Goal: Transaction & Acquisition: Purchase product/service

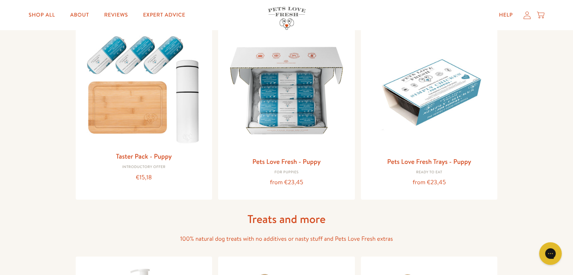
scroll to position [86, 0]
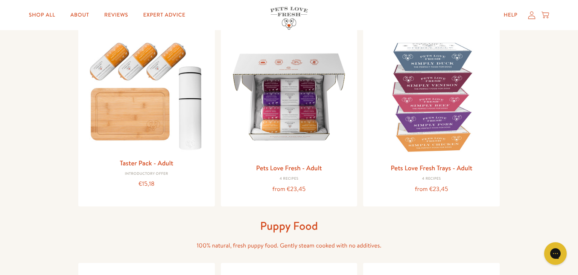
click at [460, 77] on div "Close dialog Want 10% off the Taster Pack? YES NO Submit" at bounding box center [289, 137] width 578 height 275
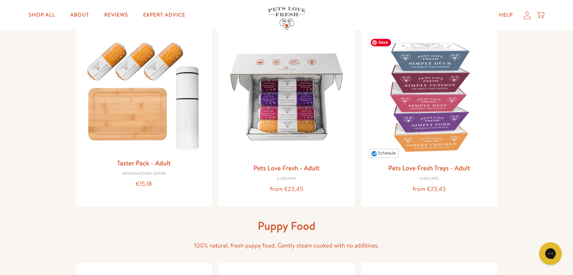
click at [460, 77] on img at bounding box center [429, 97] width 125 height 125
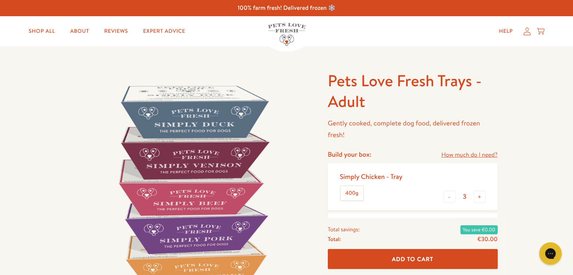
click at [283, 34] on img at bounding box center [287, 34] width 38 height 23
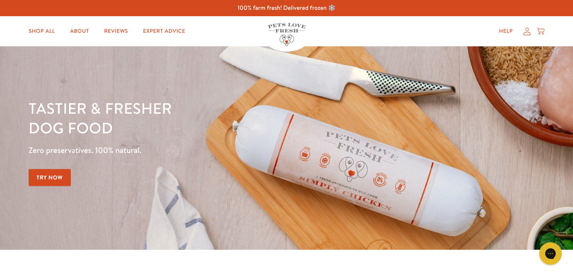
click at [76, 125] on h1 "Tastier & fresher dog food" at bounding box center [201, 117] width 344 height 39
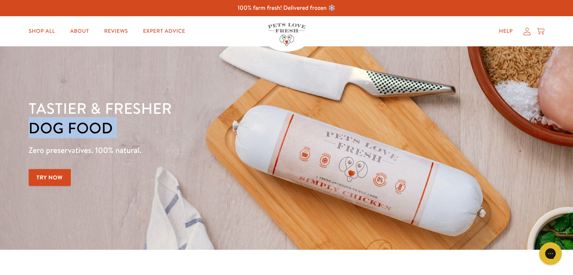
click at [76, 125] on h1 "Tastier & fresher dog food" at bounding box center [201, 117] width 344 height 39
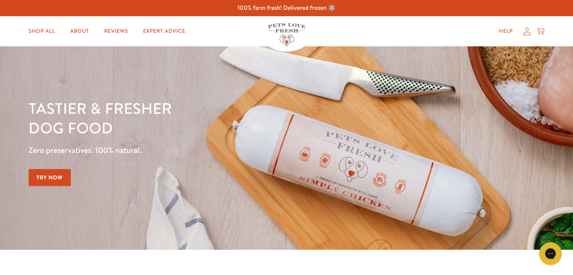
click at [81, 151] on p "Zero preservatives. 100% natural." at bounding box center [201, 150] width 344 height 14
copy div "Zero preservatives. 100% natural. Try Now"
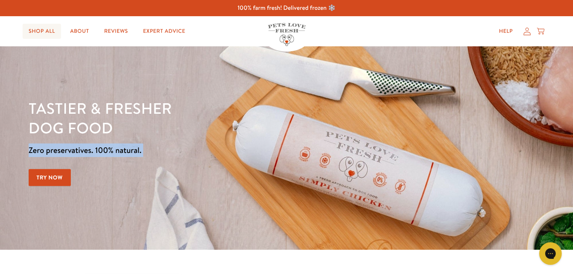
click at [38, 32] on link "Shop All" at bounding box center [42, 31] width 38 height 15
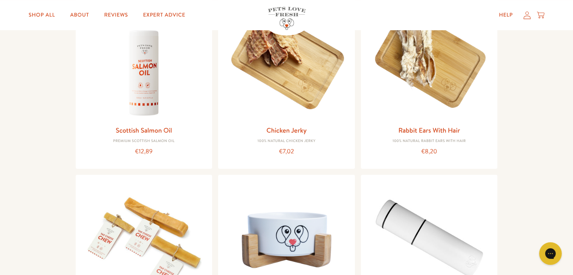
scroll to position [568, 0]
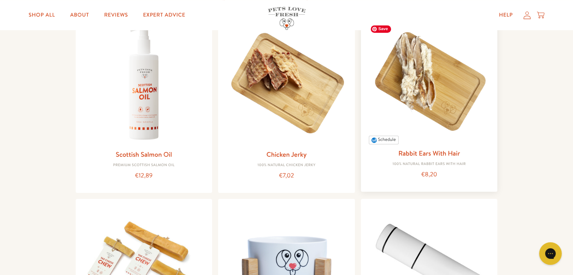
click at [413, 54] on img at bounding box center [429, 82] width 125 height 125
